Goal: Task Accomplishment & Management: Complete application form

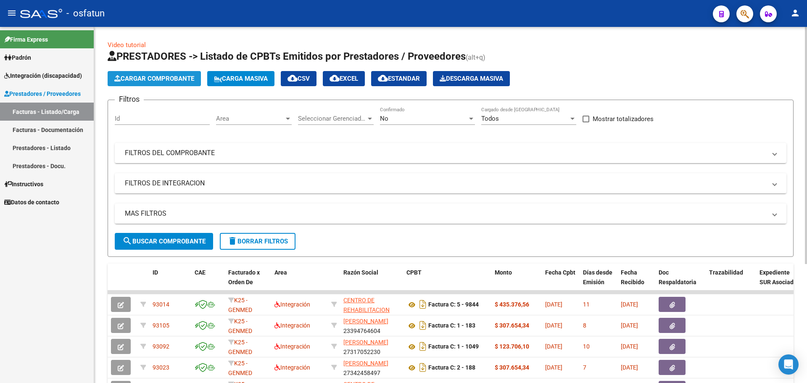
click at [145, 77] on span "Cargar Comprobante" at bounding box center [154, 79] width 80 height 8
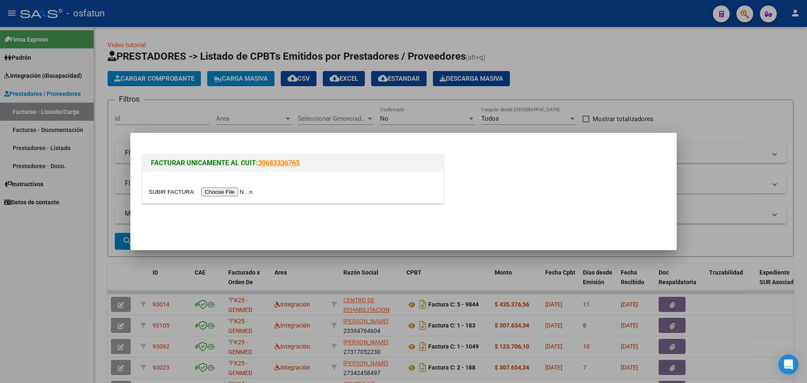
click at [255, 119] on div at bounding box center [403, 191] width 807 height 383
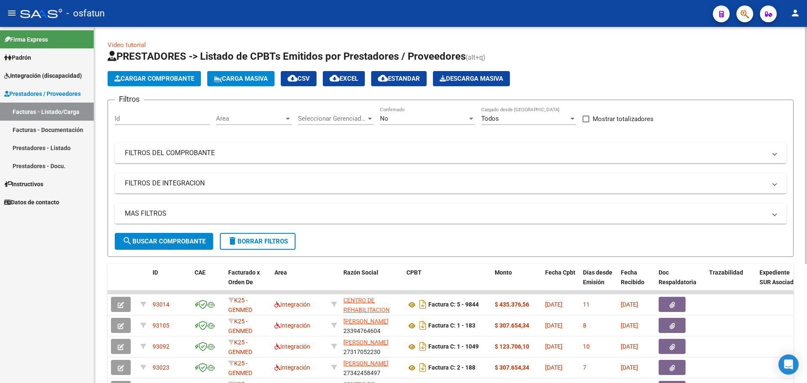
click at [286, 118] on div at bounding box center [288, 119] width 4 height 2
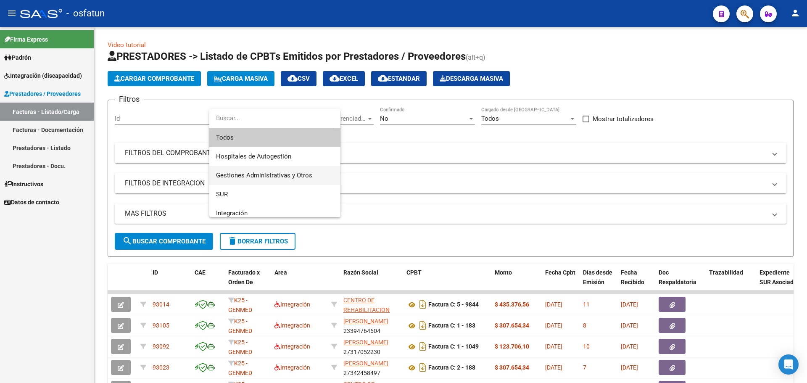
scroll to position [42, 0]
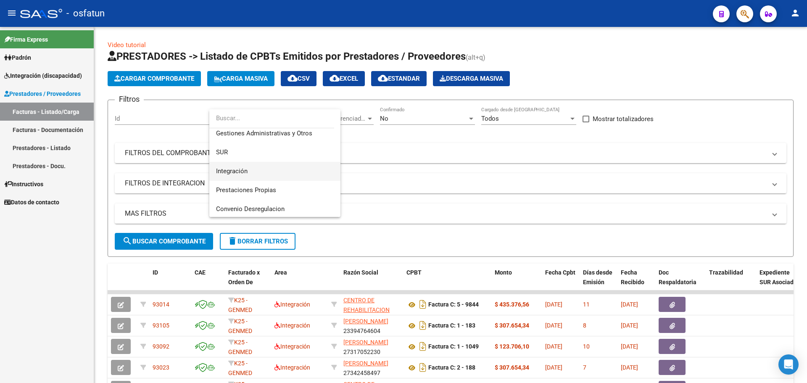
click at [258, 174] on span "Integración" at bounding box center [275, 171] width 118 height 19
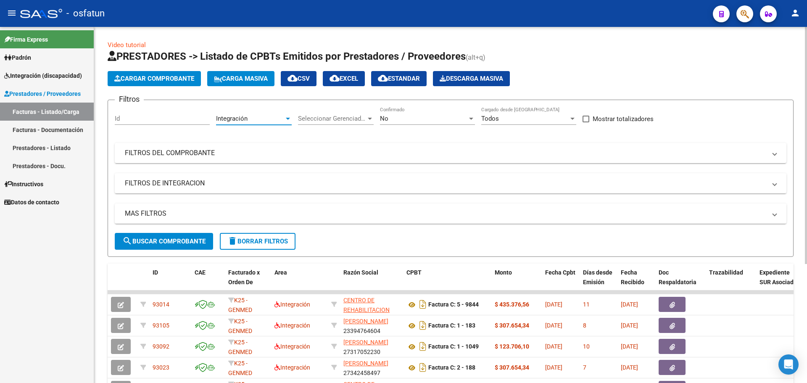
click at [154, 76] on span "Cargar Comprobante" at bounding box center [154, 79] width 80 height 8
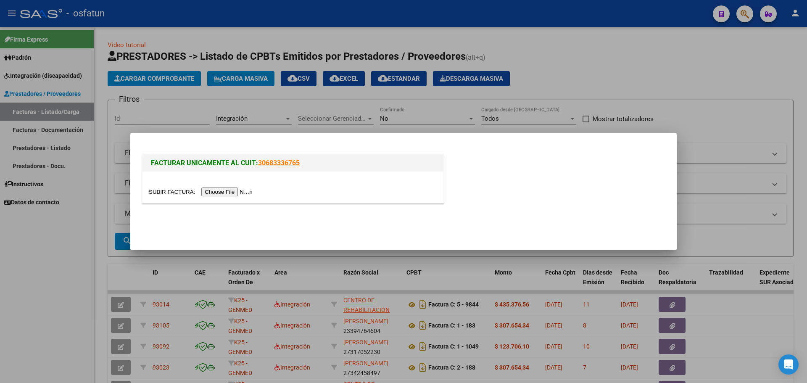
click at [229, 193] on input "file" at bounding box center [202, 191] width 106 height 9
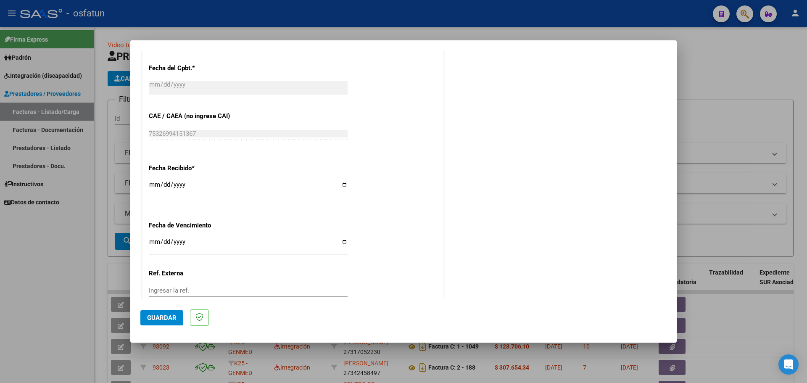
scroll to position [497, 0]
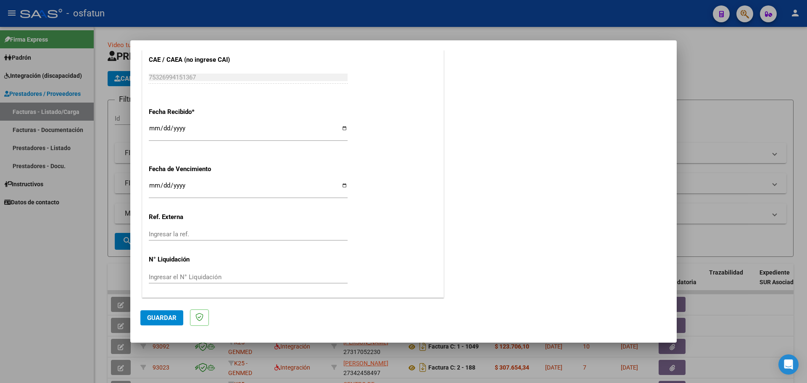
click at [166, 319] on span "Guardar" at bounding box center [161, 318] width 29 height 8
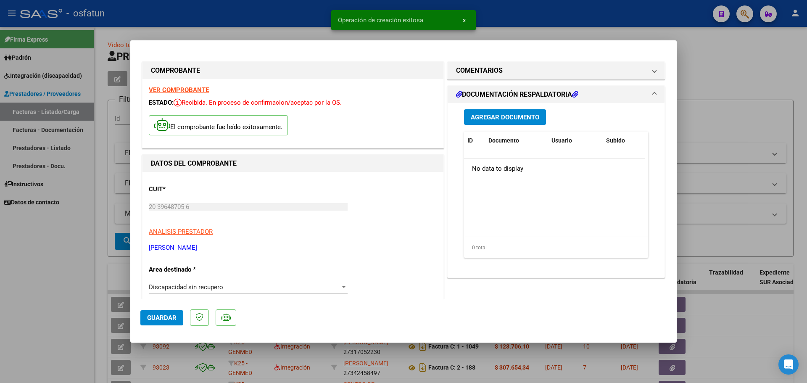
click at [322, 284] on div "Discapacidad sin recupero" at bounding box center [244, 287] width 191 height 8
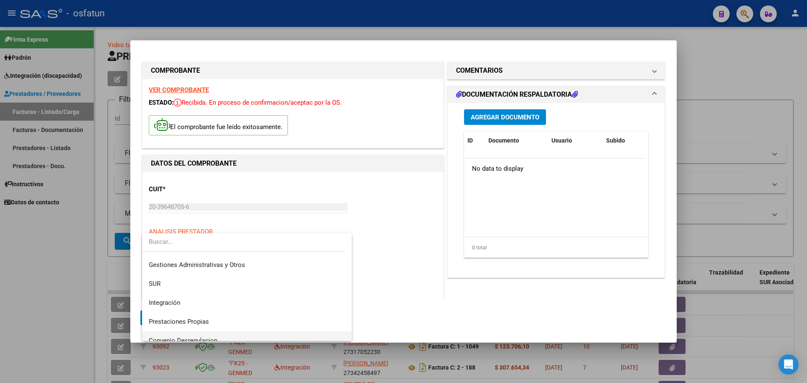
scroll to position [12, 0]
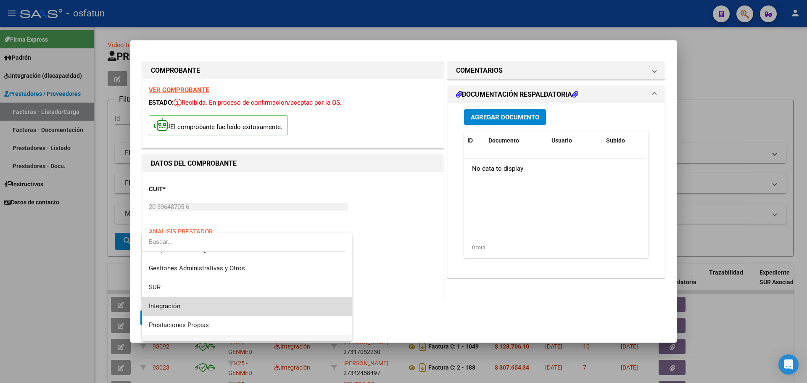
click at [279, 301] on span "Integración" at bounding box center [247, 306] width 196 height 19
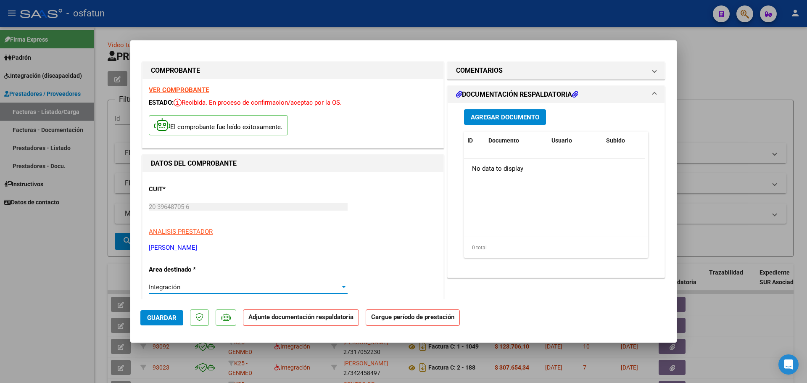
click at [170, 287] on span "Integración" at bounding box center [165, 287] width 32 height 8
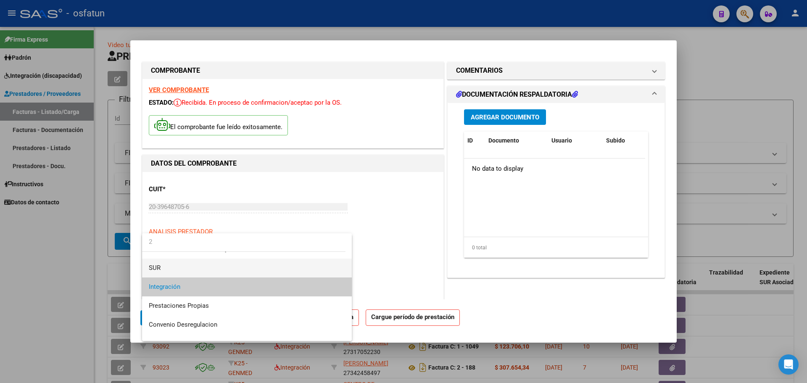
scroll to position [0, 0]
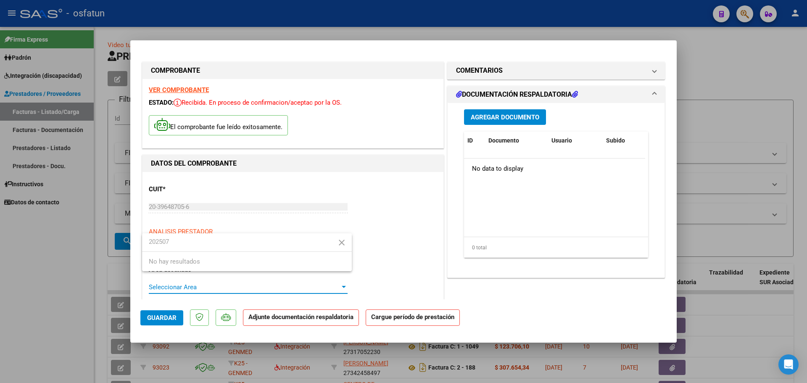
type input "202507"
click at [349, 243] on button "close" at bounding box center [341, 242] width 17 height 17
click at [349, 243] on div "close No hay resultados" at bounding box center [247, 252] width 210 height 38
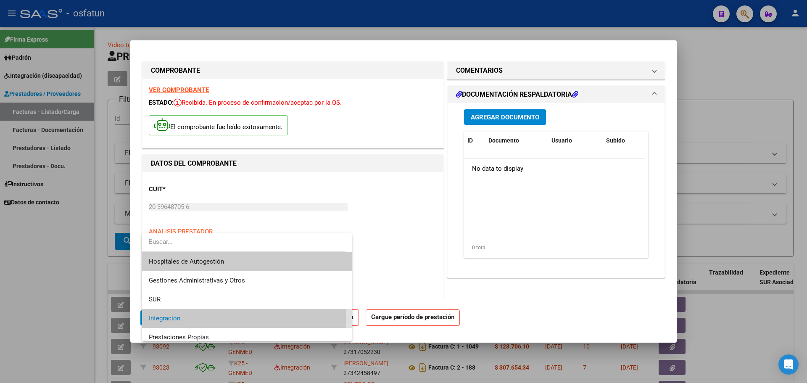
click at [230, 319] on span "Integración" at bounding box center [247, 318] width 196 height 19
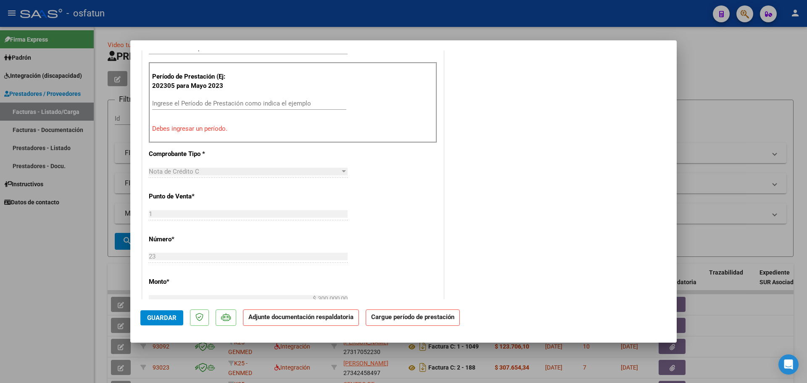
scroll to position [294, 0]
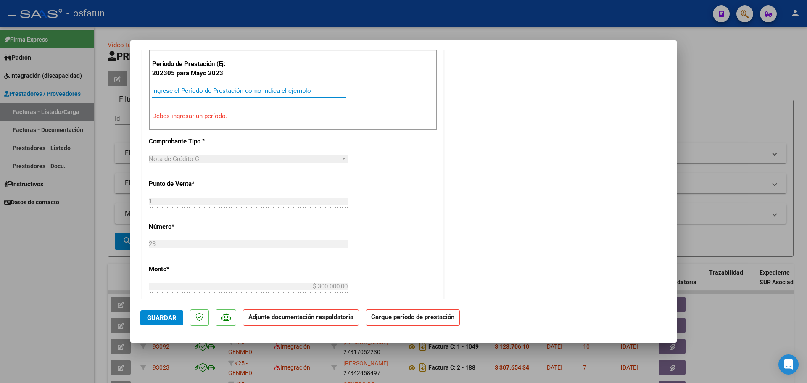
click at [206, 92] on input "Ingrese el Período de Prestación como indica el ejemplo" at bounding box center [249, 91] width 194 height 8
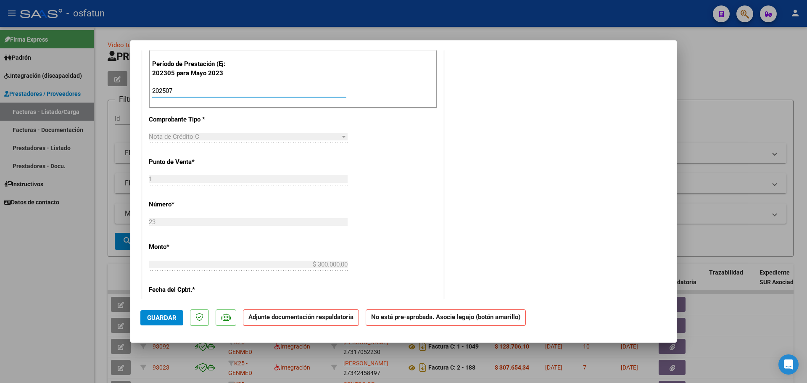
type input "202507"
click at [166, 319] on span "Guardar" at bounding box center [161, 318] width 29 height 8
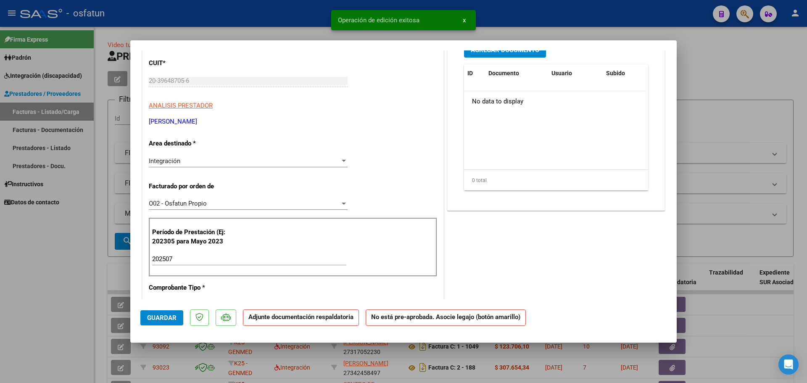
scroll to position [0, 0]
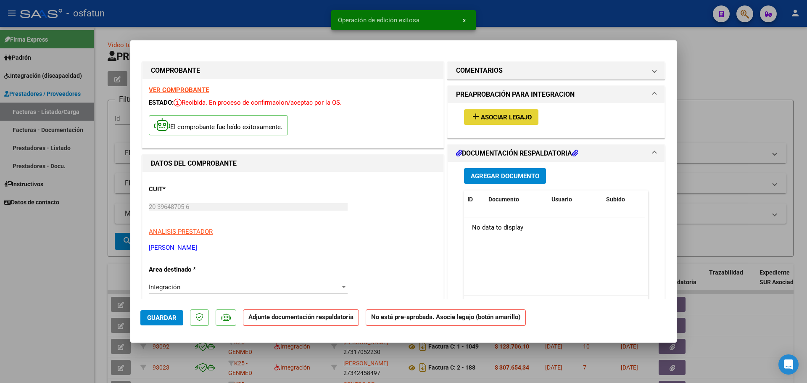
click at [476, 116] on mat-icon "add" at bounding box center [476, 116] width 10 height 10
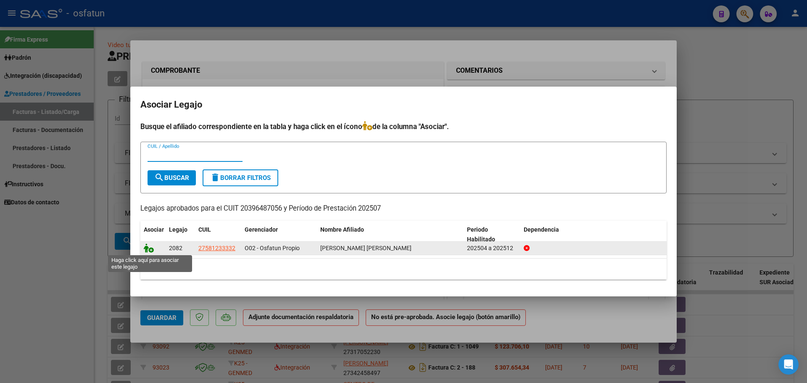
click at [150, 245] on icon at bounding box center [149, 247] width 10 height 9
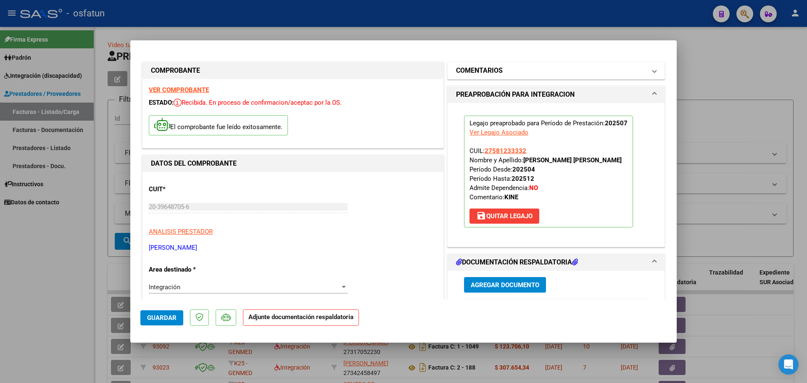
click at [652, 74] on span at bounding box center [653, 71] width 3 height 10
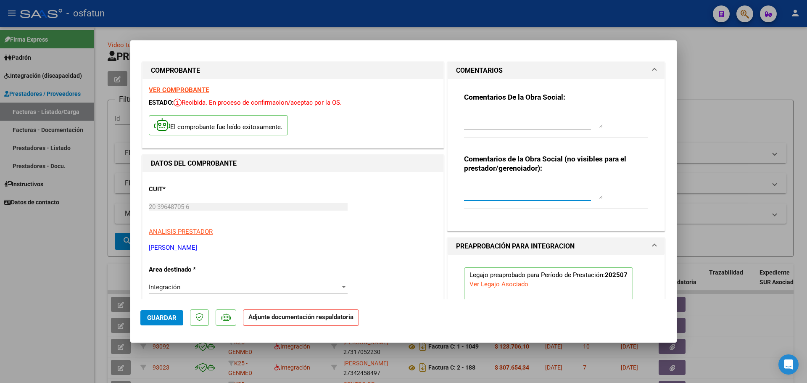
click at [468, 196] on textarea at bounding box center [533, 190] width 139 height 17
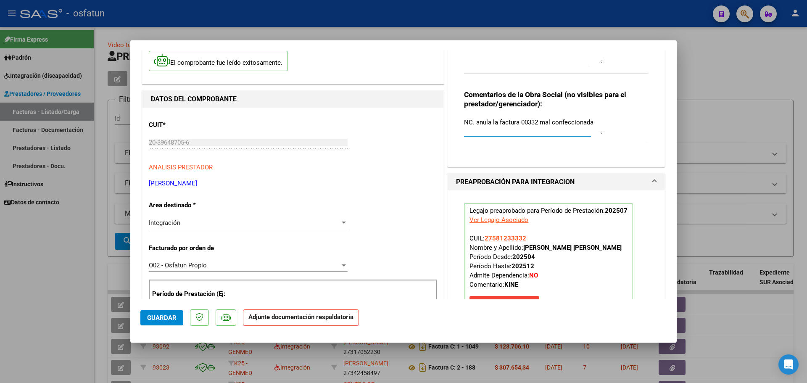
scroll to position [210, 0]
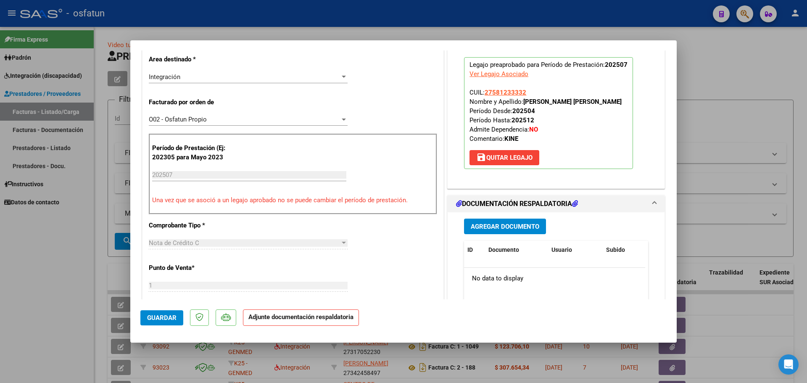
type textarea "NC. anula la factura 00332 mal confeccionada"
click at [159, 316] on span "Guardar" at bounding box center [161, 318] width 29 height 8
click at [755, 120] on div at bounding box center [403, 191] width 807 height 383
type input "$ 0,00"
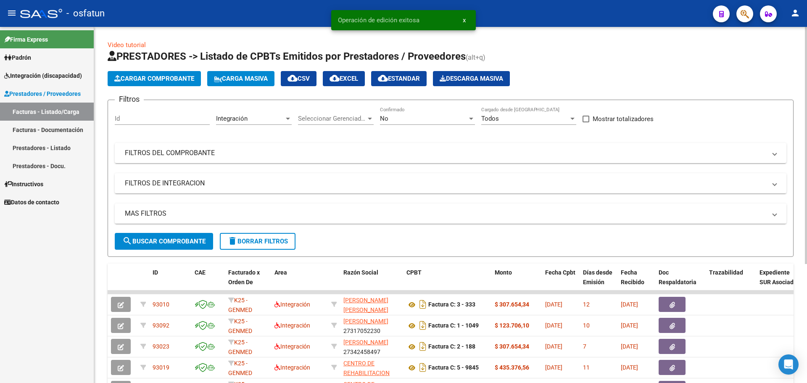
click at [161, 84] on button "Cargar Comprobante" at bounding box center [154, 78] width 93 height 15
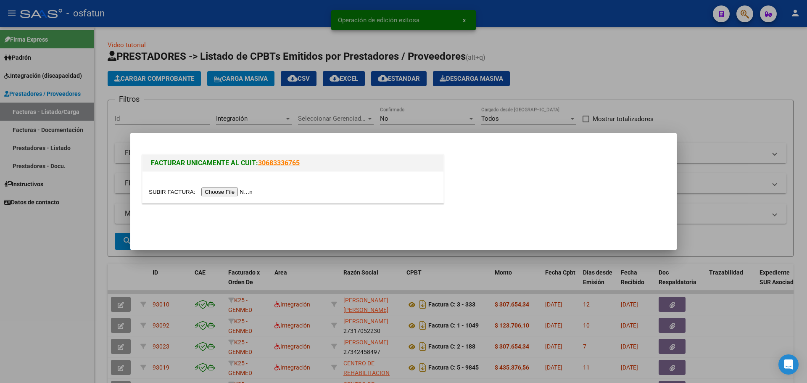
click at [213, 191] on input "file" at bounding box center [202, 191] width 106 height 9
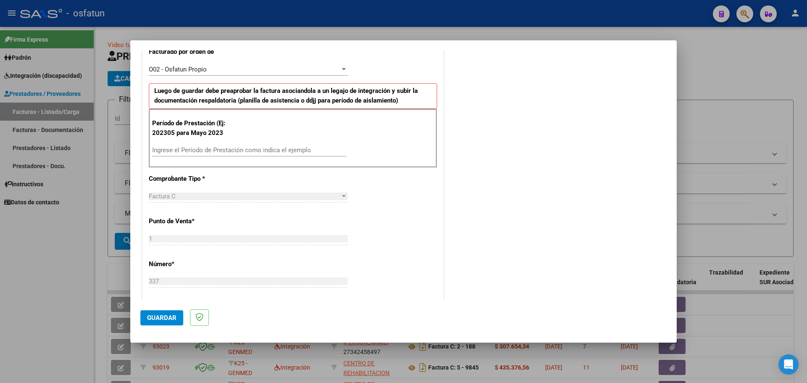
scroll to position [252, 0]
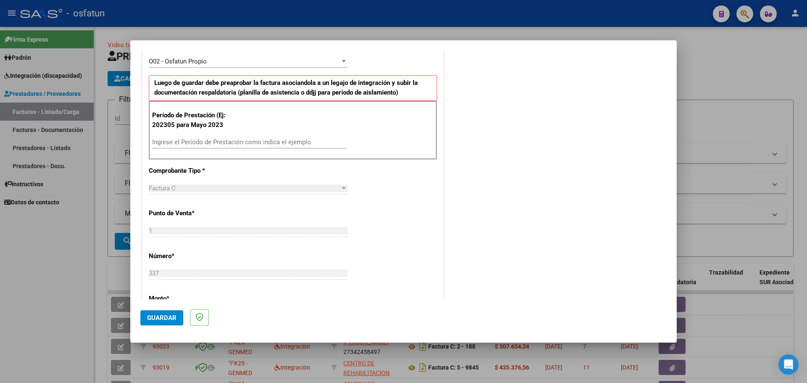
click at [230, 141] on input "Ingrese el Período de Prestación como indica el ejemplo" at bounding box center [249, 142] width 194 height 8
type input "202507"
click at [168, 317] on span "Guardar" at bounding box center [161, 318] width 29 height 8
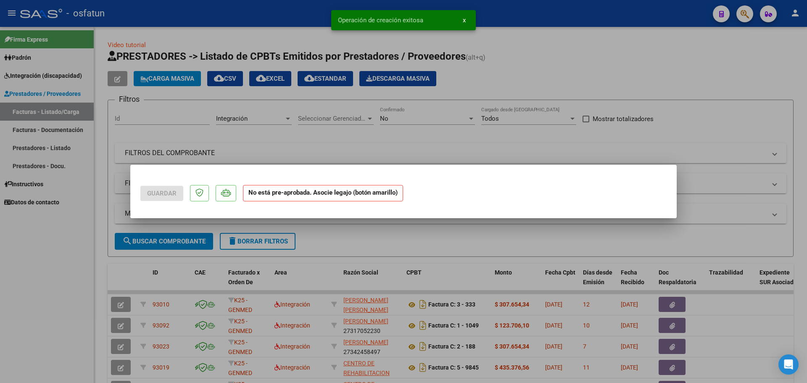
scroll to position [0, 0]
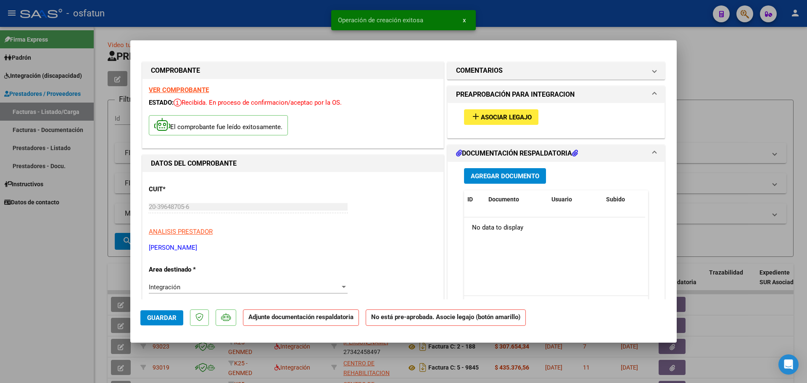
click at [473, 118] on mat-icon "add" at bounding box center [476, 116] width 10 height 10
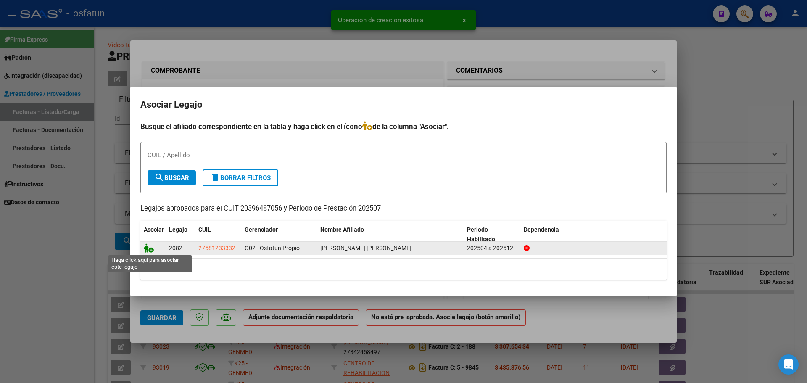
click at [152, 247] on icon at bounding box center [149, 247] width 10 height 9
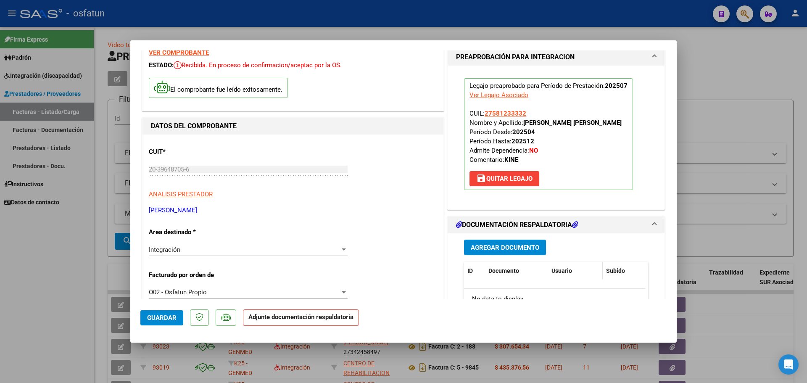
scroll to position [84, 0]
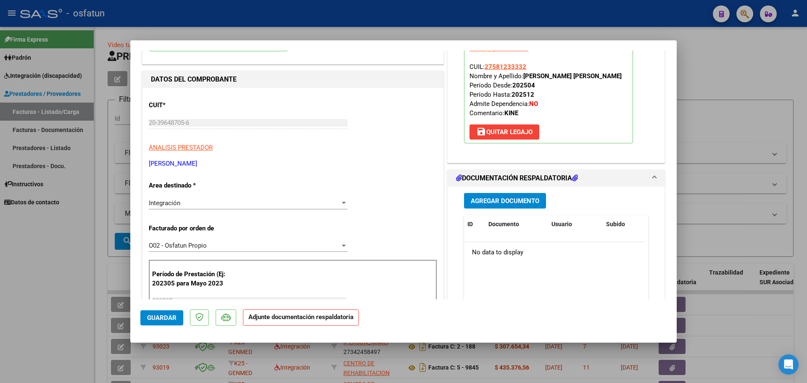
click at [489, 200] on span "Agregar Documento" at bounding box center [505, 201] width 68 height 8
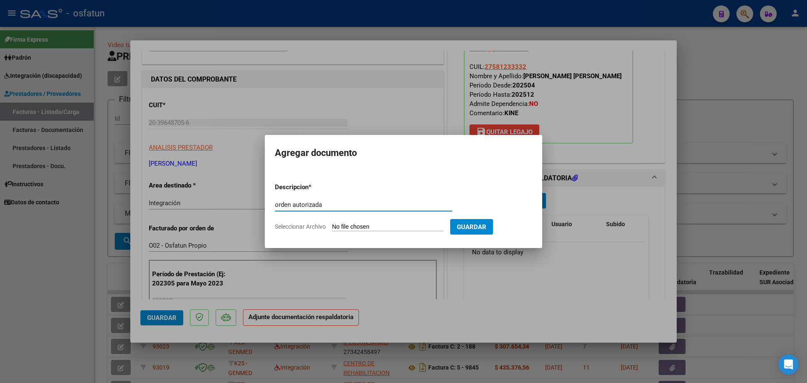
type input "orden autorizada"
click at [373, 224] on input "Seleccionar Archivo" at bounding box center [387, 227] width 111 height 8
type input "C:\fakepath\order_3474595 (2).pdf"
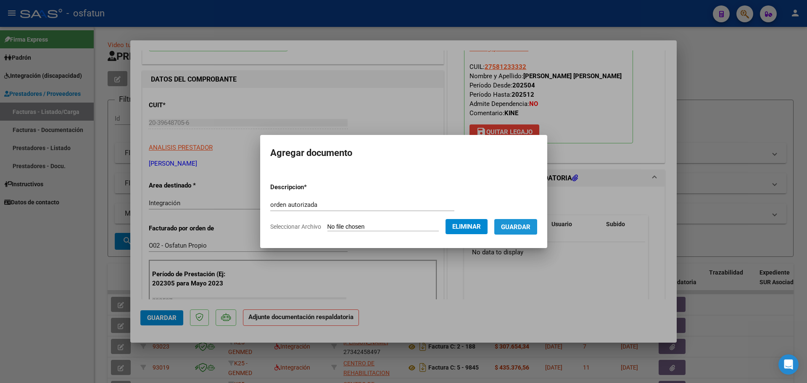
click at [523, 231] on button "Guardar" at bounding box center [515, 227] width 43 height 16
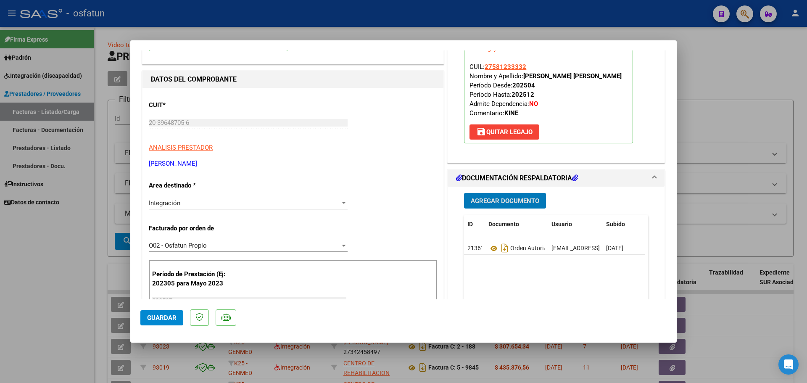
click at [476, 207] on button "Agregar Documento" at bounding box center [505, 201] width 82 height 16
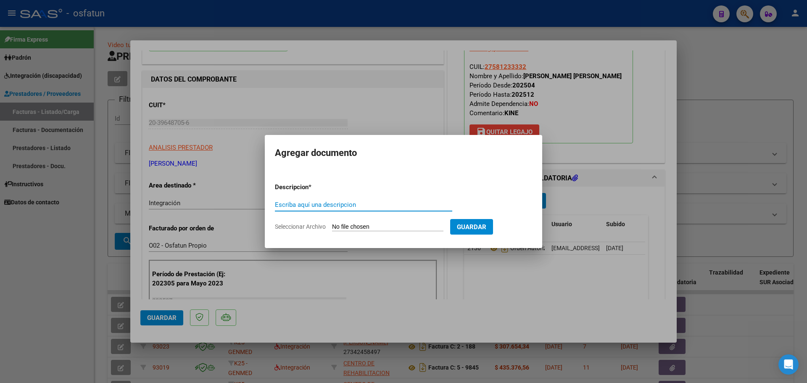
click at [322, 200] on div "Escriba aquí una descripcion" at bounding box center [363, 204] width 177 height 13
type input "planilla de [DATE]"
click at [374, 226] on input "Seleccionar Archivo" at bounding box center [387, 227] width 111 height 8
type input "C:\fakepath\20250806074307 (1).pdf"
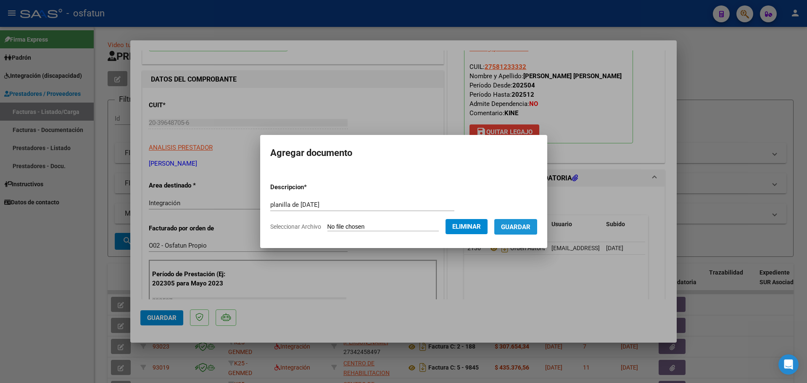
click at [526, 227] on span "Guardar" at bounding box center [515, 227] width 29 height 8
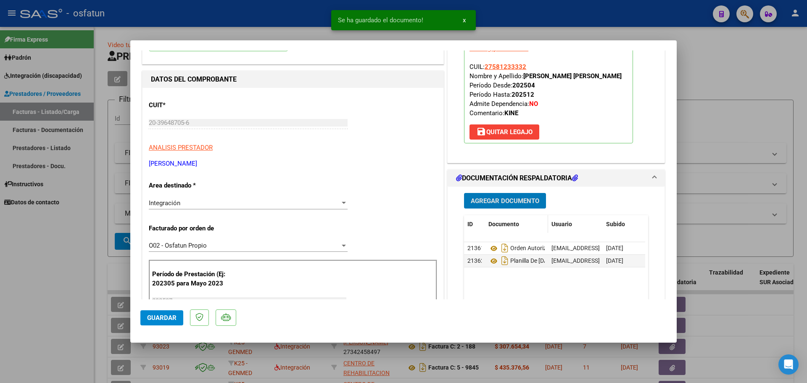
scroll to position [0, 0]
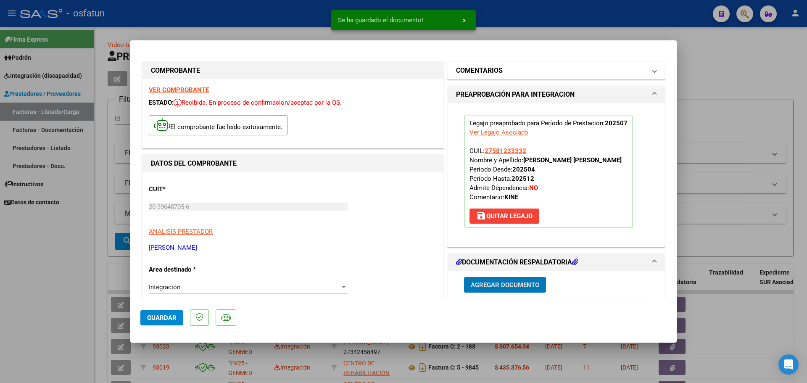
click at [541, 70] on mat-panel-title "COMENTARIOS" at bounding box center [551, 71] width 190 height 10
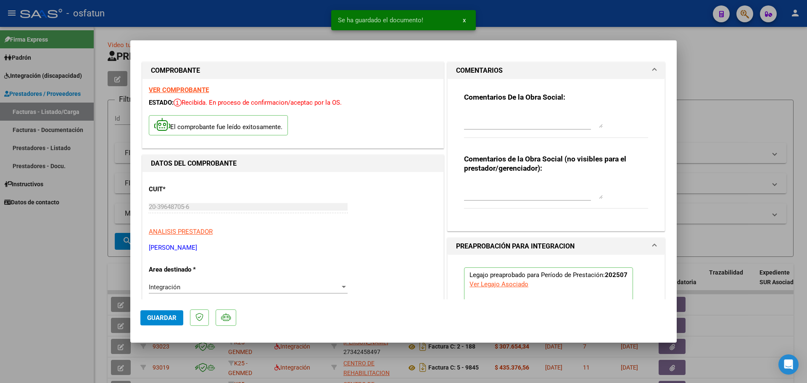
click at [479, 193] on textarea at bounding box center [533, 190] width 139 height 17
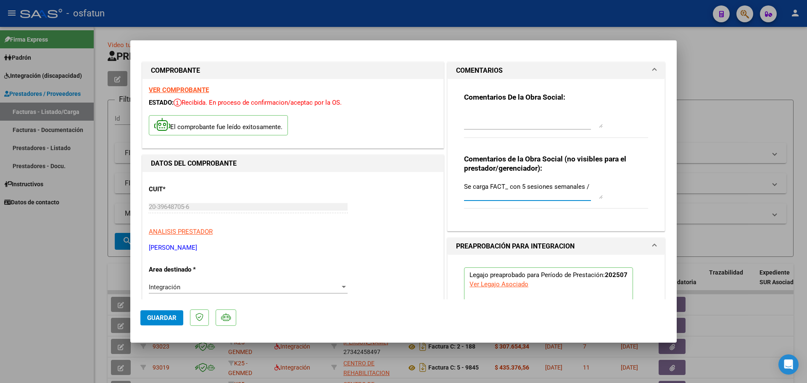
click at [505, 189] on textarea "Se carga FACT_ con 5 sesiones semanales /" at bounding box center [533, 190] width 139 height 17
click at [584, 187] on textarea "Se carga FACT-con 5 sesiones semanales /" at bounding box center [533, 190] width 139 height 17
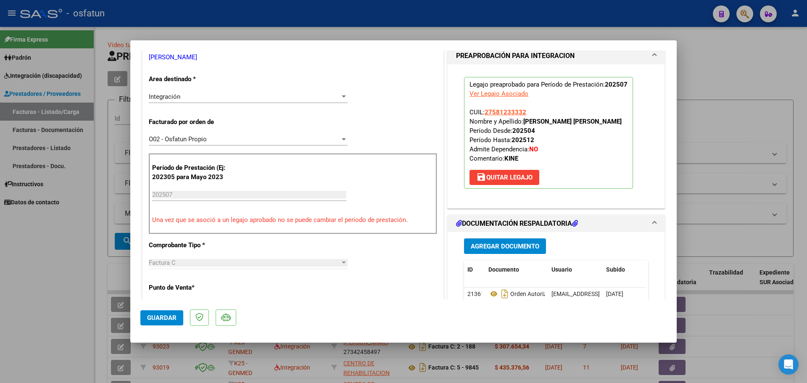
scroll to position [210, 0]
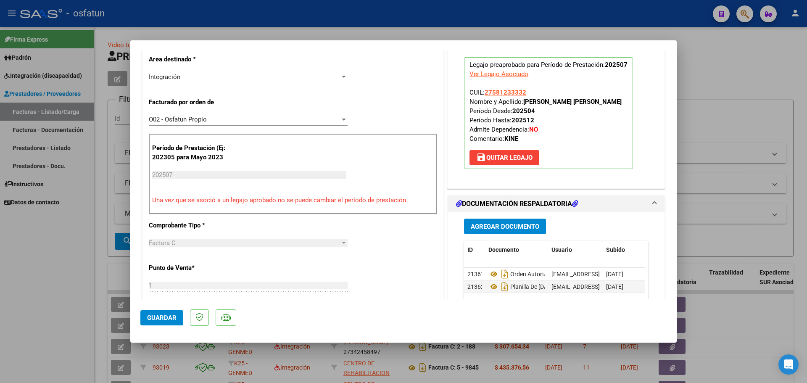
type textarea "Se carga FACT-con 5 sesiones semanales / ver con gerencia ya que se habia autor…"
click at [158, 320] on span "Guardar" at bounding box center [161, 318] width 29 height 8
